Goal: Find specific page/section: Find specific page/section

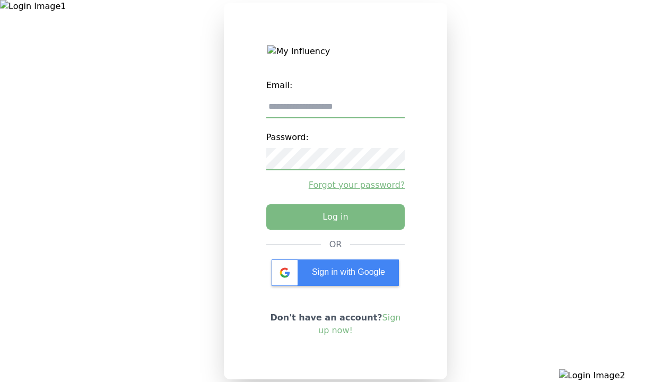
click at [335, 111] on input "email" at bounding box center [335, 107] width 139 height 22
type input "**********"
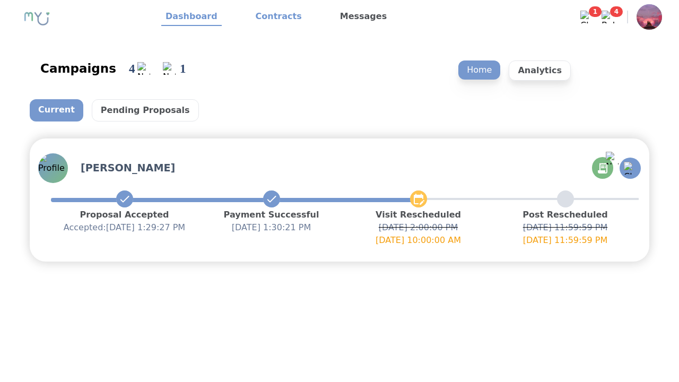
click at [272, 17] on link "Contracts" at bounding box center [278, 17] width 55 height 18
